Goal: Task Accomplishment & Management: Manage account settings

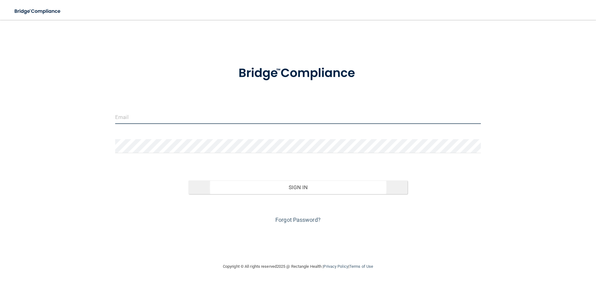
type input "[EMAIL_ADDRESS][DOMAIN_NAME]"
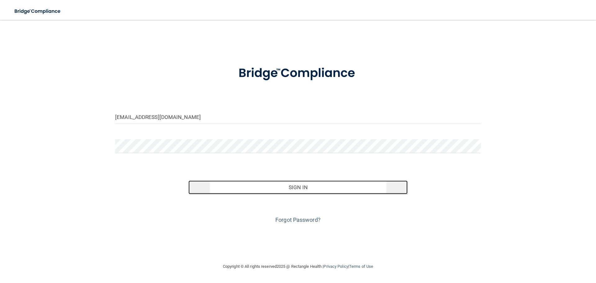
click at [253, 191] on button "Sign In" at bounding box center [297, 187] width 219 height 14
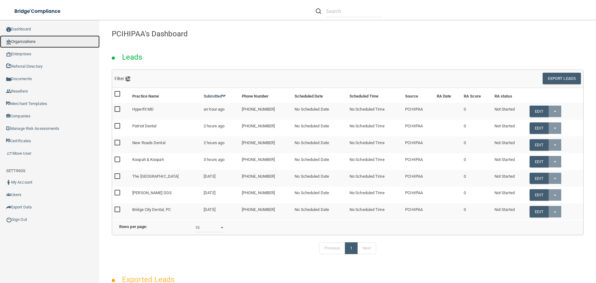
click at [45, 40] on link "Organizations" at bounding box center [50, 41] width 100 height 12
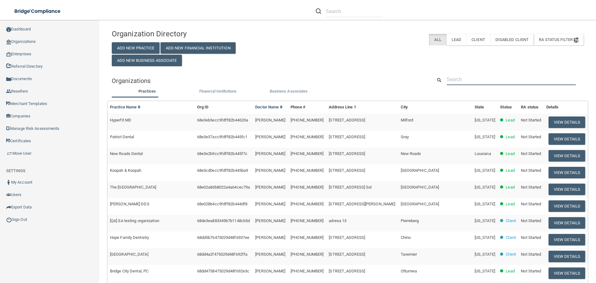
click at [473, 78] on input "text" at bounding box center [510, 79] width 129 height 11
paste input "Brilliant Dentistry PLLC"
type input "Brilliant Dentistry PLLC"
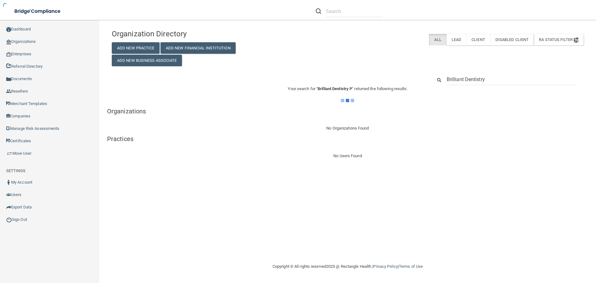
type input "Brilliant Dentistry"
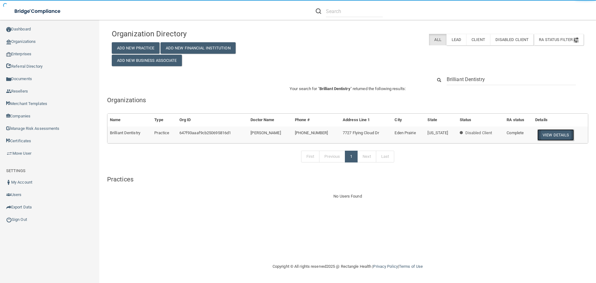
click at [553, 134] on button "View Details" at bounding box center [555, 134] width 37 height 11
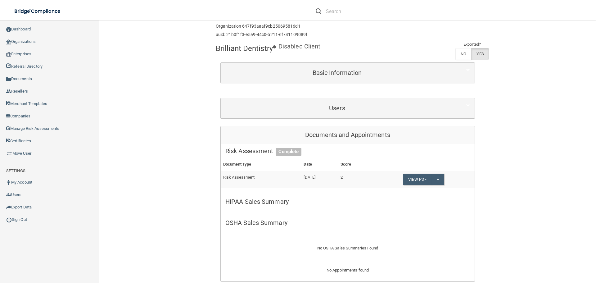
scroll to position [25, 0]
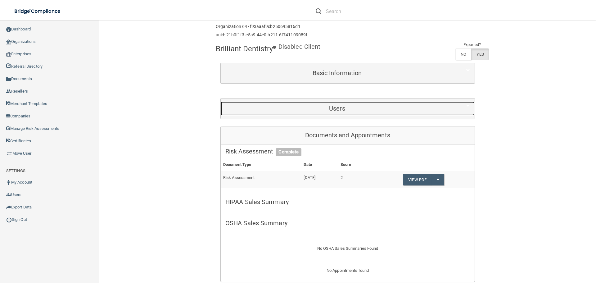
click at [347, 106] on h5 "Users" at bounding box center [336, 108] width 223 height 7
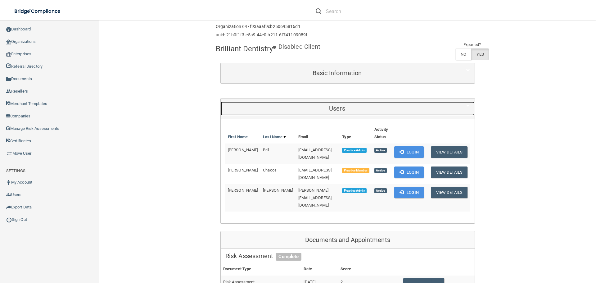
scroll to position [56, 0]
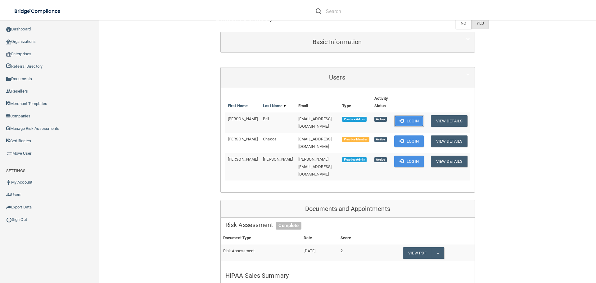
click at [406, 119] on button "Login" at bounding box center [408, 120] width 29 height 11
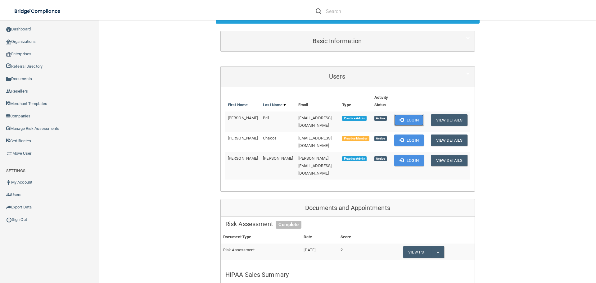
scroll to position [87, 0]
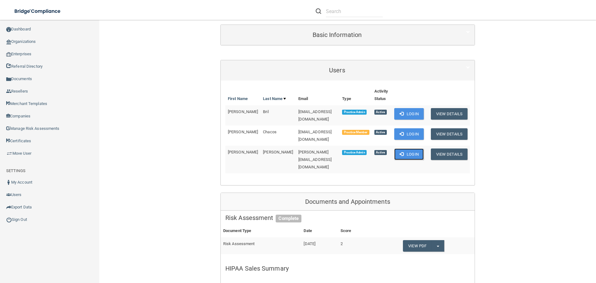
click at [411, 151] on button "Login" at bounding box center [408, 153] width 29 height 11
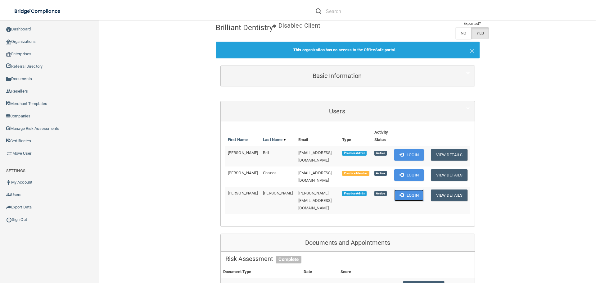
scroll to position [0, 0]
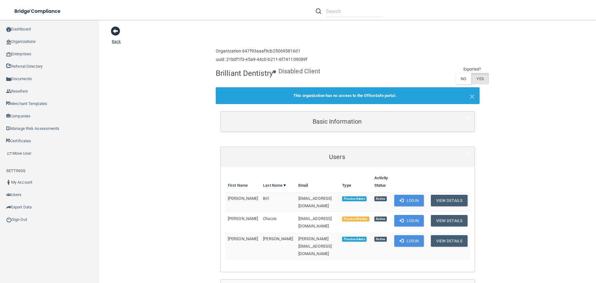
click at [113, 30] on span at bounding box center [115, 30] width 9 height 9
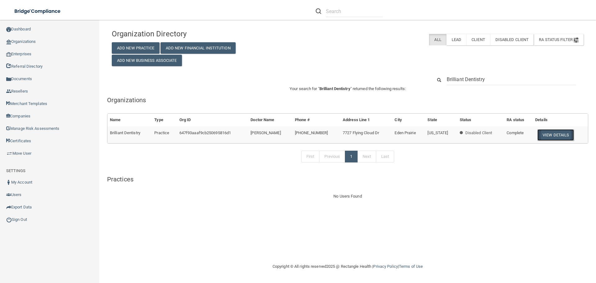
click at [548, 136] on button "View Details" at bounding box center [555, 134] width 37 height 11
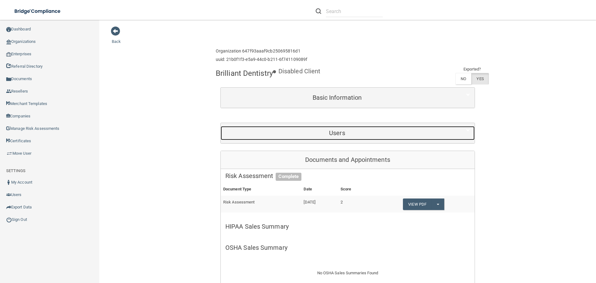
click at [291, 137] on div "Users" at bounding box center [337, 133] width 233 height 14
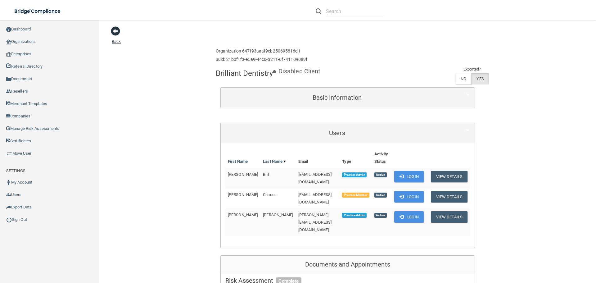
click at [117, 28] on span at bounding box center [115, 30] width 9 height 9
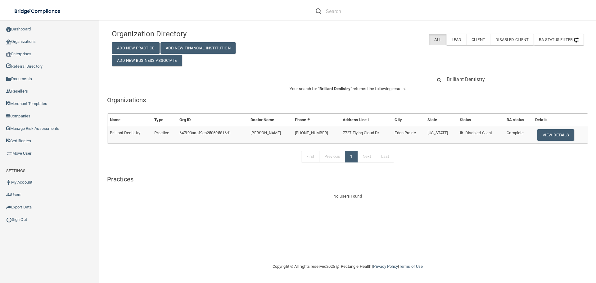
click at [501, 78] on input "Brilliant Dentistry" at bounding box center [510, 79] width 129 height 11
type input "Fifth Avenue Dental"
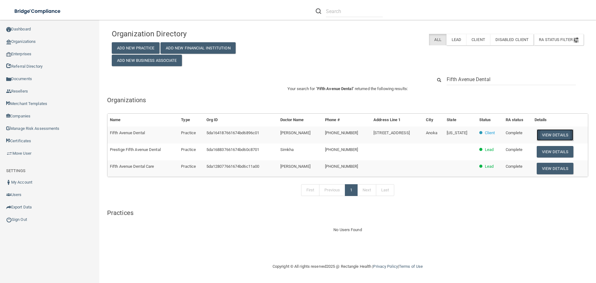
click at [545, 137] on button "View Details" at bounding box center [554, 134] width 37 height 11
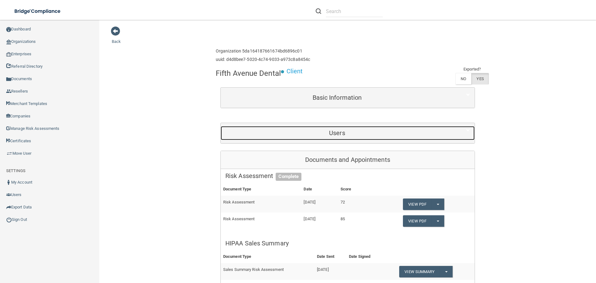
click at [367, 138] on div "Users" at bounding box center [337, 133] width 233 height 14
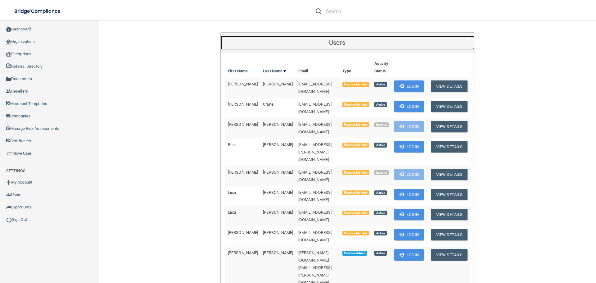
scroll to position [93, 0]
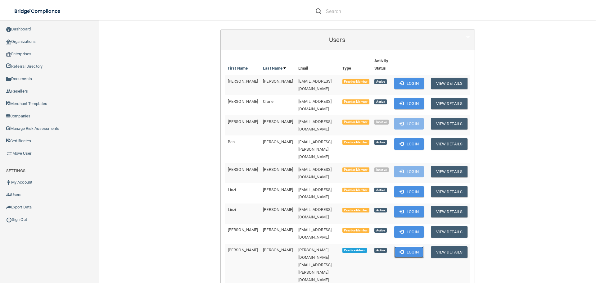
click at [406, 246] on button "Login" at bounding box center [408, 251] width 29 height 11
click at [20, 219] on link "Sign Out" at bounding box center [50, 219] width 100 height 12
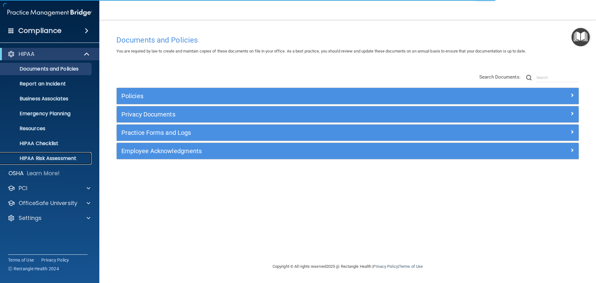
click at [45, 156] on p "HIPAA Risk Assessment" at bounding box center [46, 158] width 85 height 6
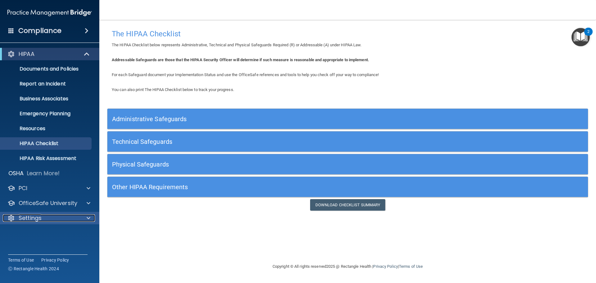
click at [61, 216] on div "Settings" at bounding box center [41, 217] width 77 height 7
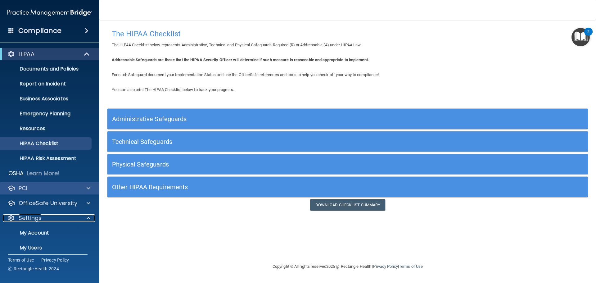
scroll to position [34, 0]
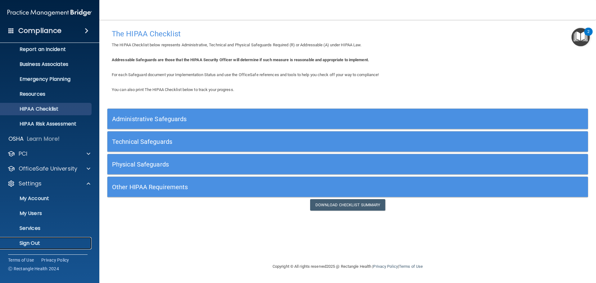
click at [41, 244] on p "Sign Out" at bounding box center [46, 243] width 85 height 6
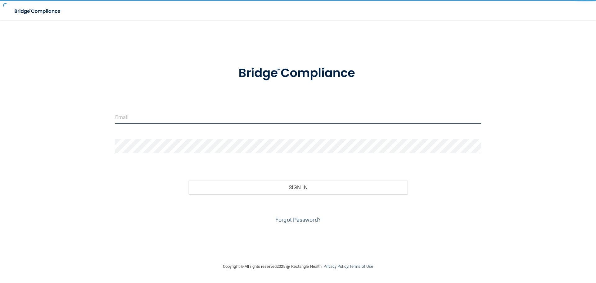
type input "[EMAIL_ADDRESS][DOMAIN_NAME]"
